Goal: Transaction & Acquisition: Purchase product/service

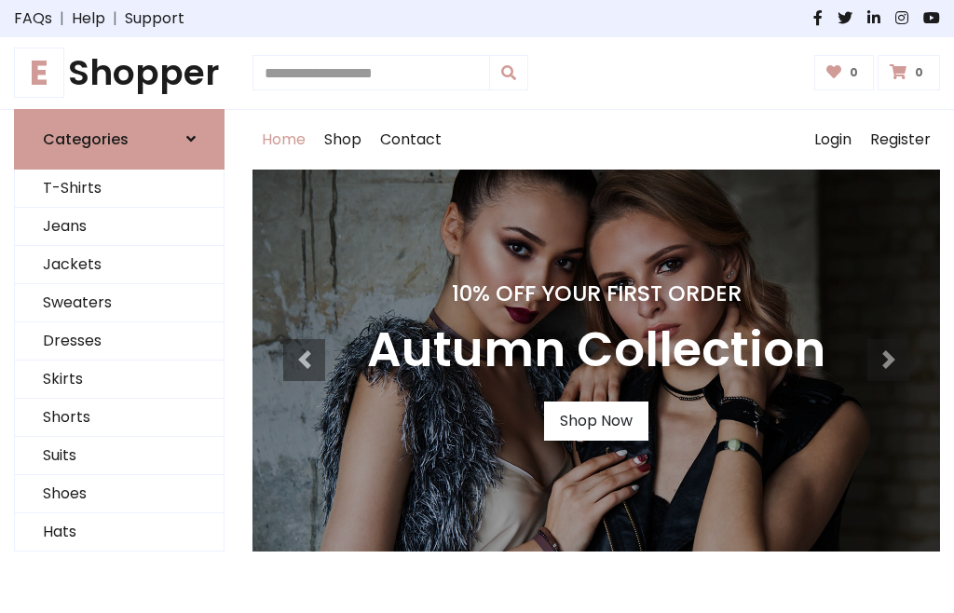
click at [477, 307] on h4 "10% Off Your First Order" at bounding box center [596, 293] width 458 height 26
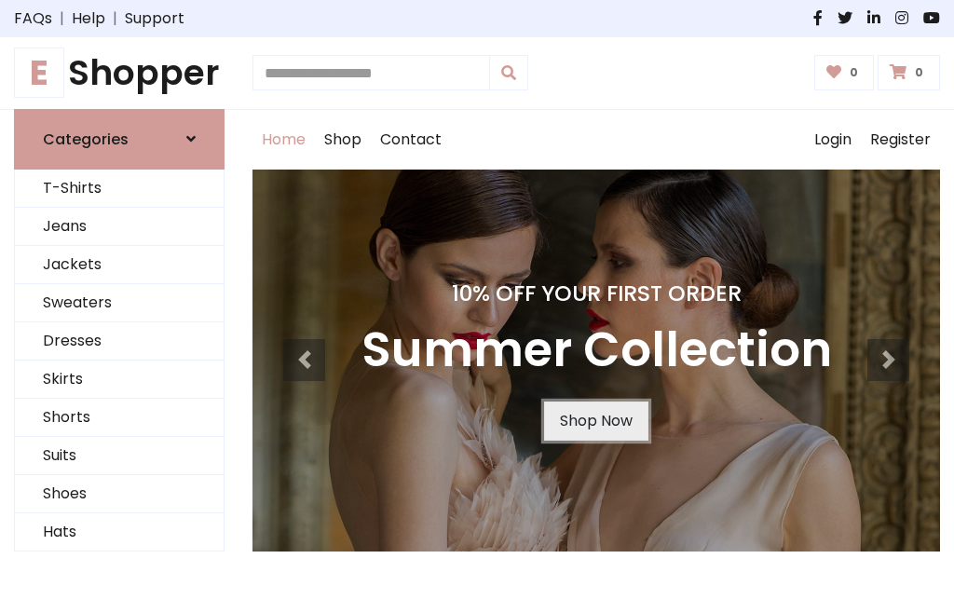
click at [595, 420] on link "Shop Now" at bounding box center [596, 421] width 104 height 39
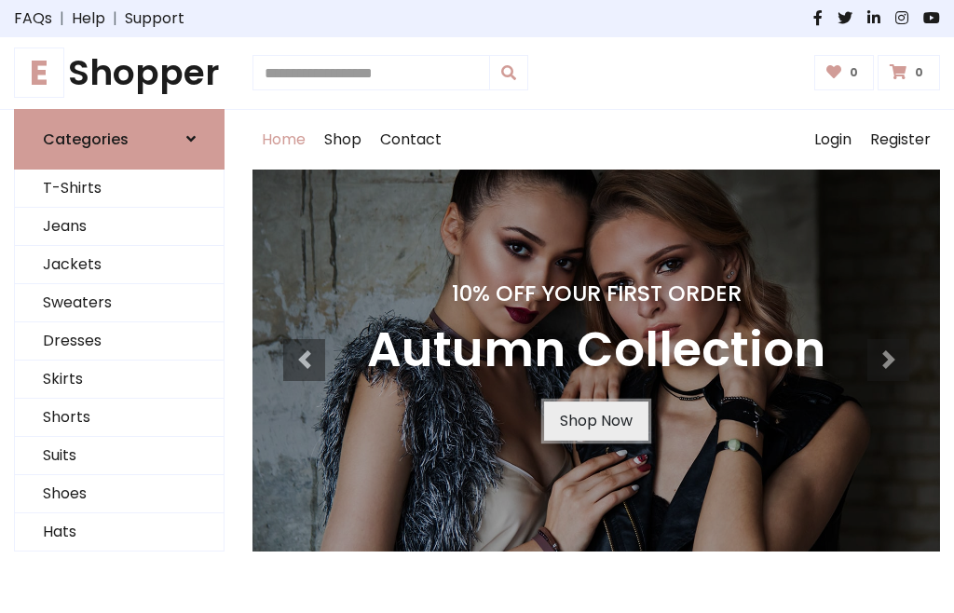
click at [595, 420] on link "Shop Now" at bounding box center [596, 421] width 104 height 39
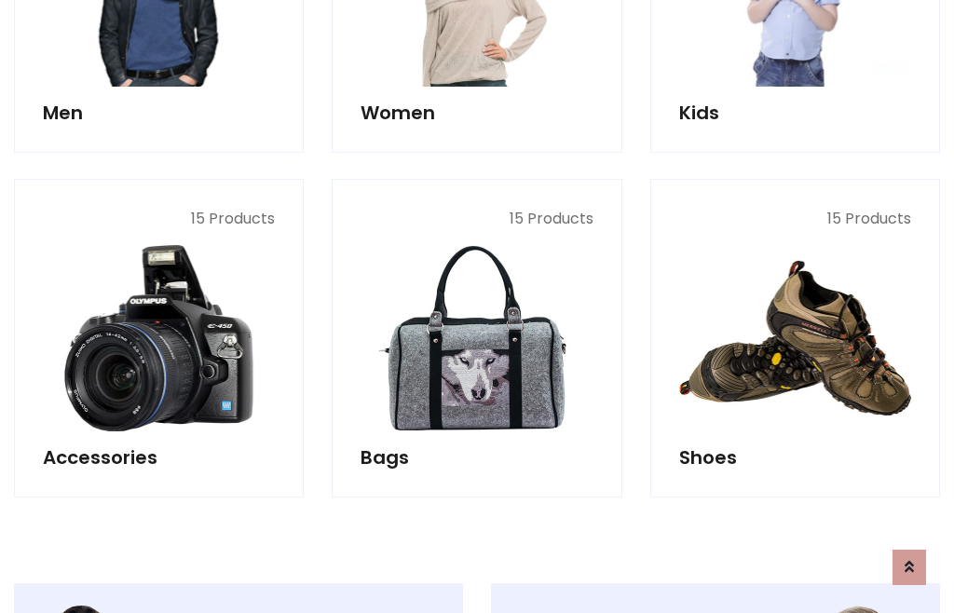
scroll to position [1858, 0]
